Goal: Navigation & Orientation: Find specific page/section

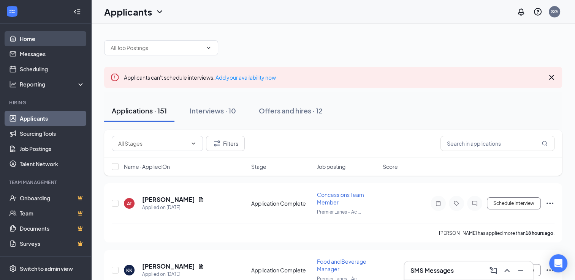
click at [51, 38] on link "Home" at bounding box center [52, 38] width 65 height 15
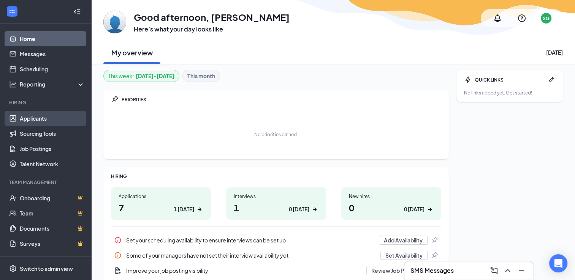
click at [41, 115] on link "Applicants" at bounding box center [52, 118] width 65 height 15
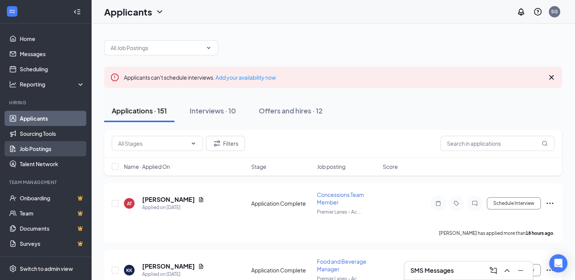
click at [55, 154] on link "Job Postings" at bounding box center [52, 148] width 65 height 15
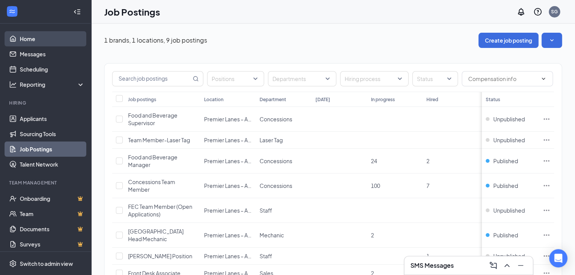
click at [45, 43] on link "Home" at bounding box center [52, 38] width 65 height 15
